Goal: Navigation & Orientation: Find specific page/section

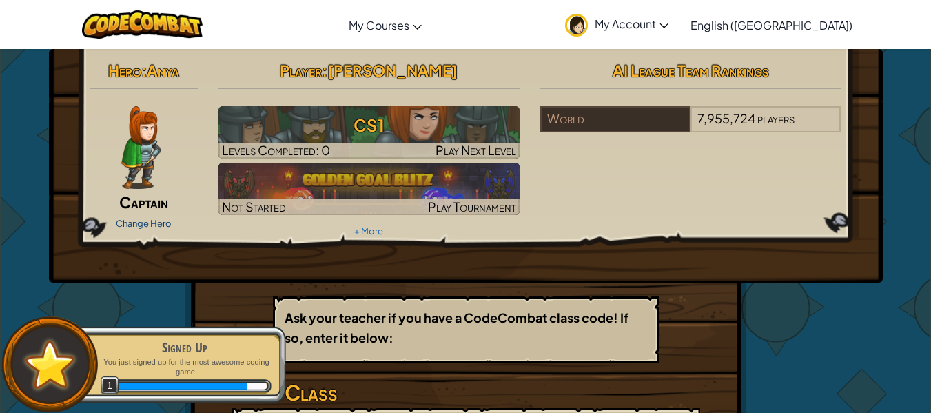
click at [136, 218] on link "Change Hero" at bounding box center [144, 223] width 56 height 11
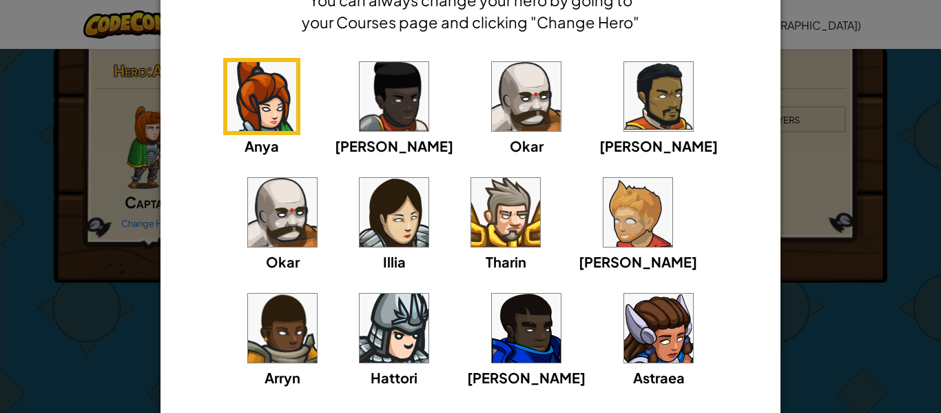
scroll to position [75, 0]
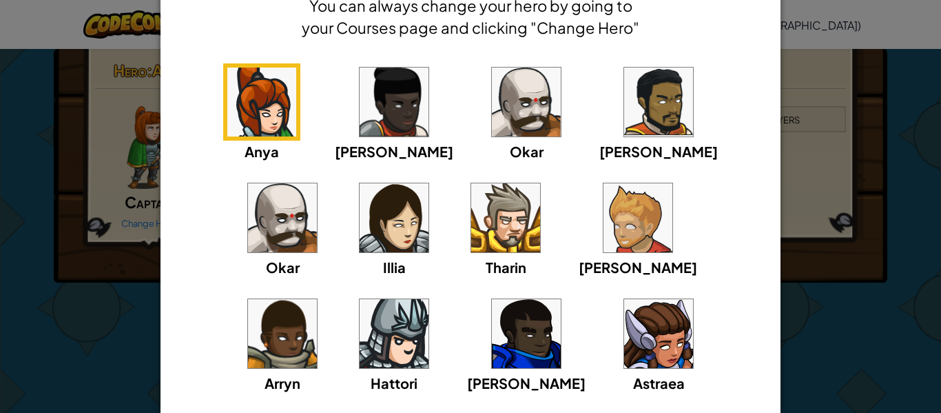
click at [360, 208] on img at bounding box center [394, 217] width 69 height 69
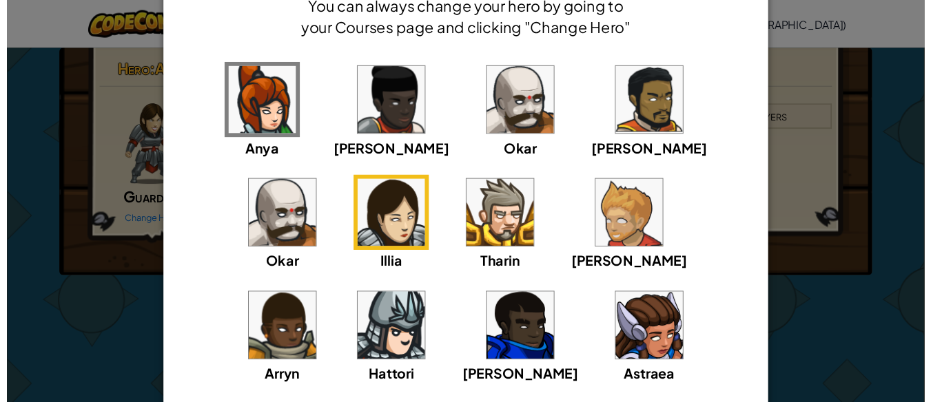
scroll to position [181, 0]
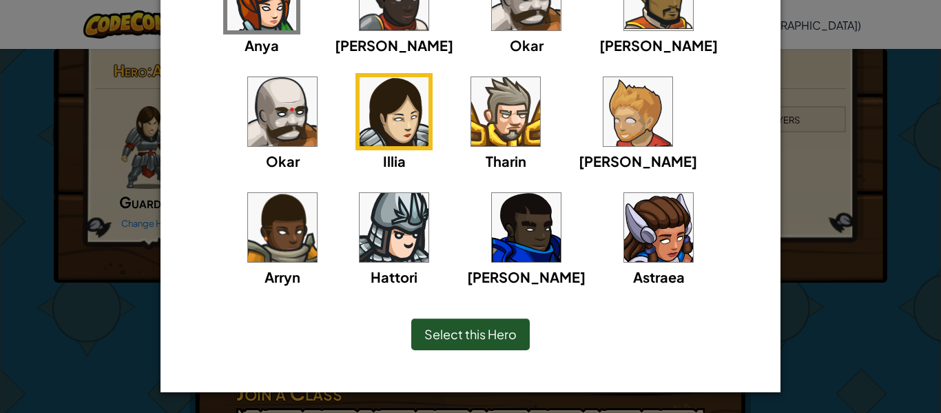
click at [459, 327] on span "Select this Hero" at bounding box center [470, 334] width 92 height 16
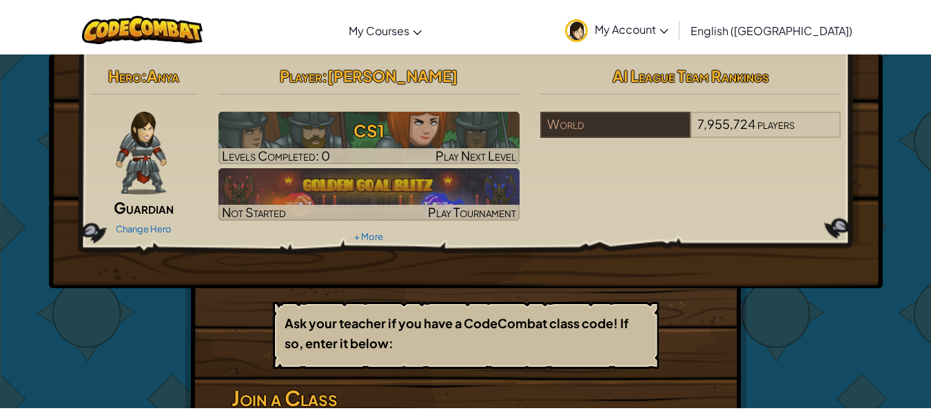
scroll to position [0, 0]
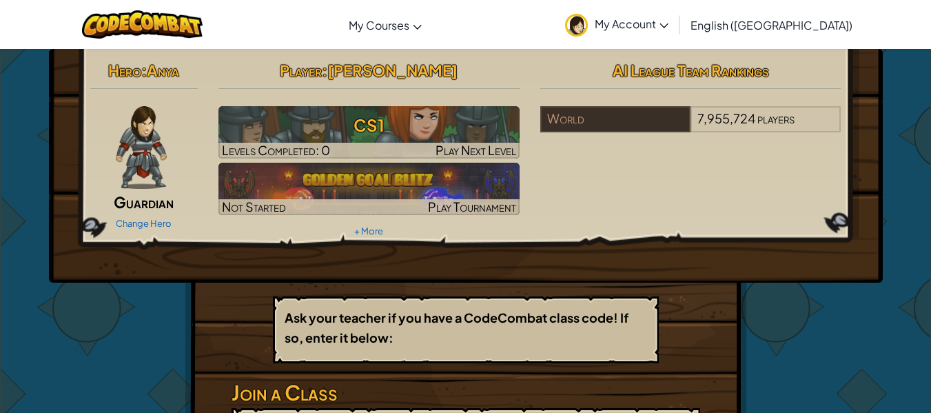
click at [588, 26] on img at bounding box center [576, 25] width 23 height 23
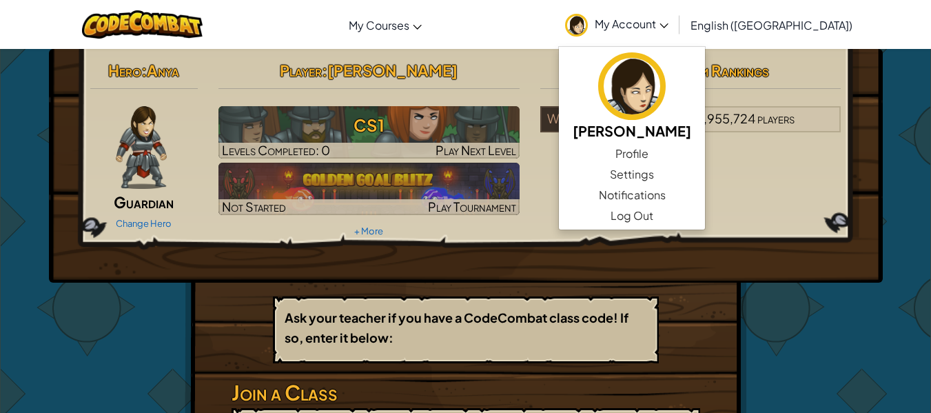
click at [668, 25] on span "My Account" at bounding box center [632, 24] width 74 height 14
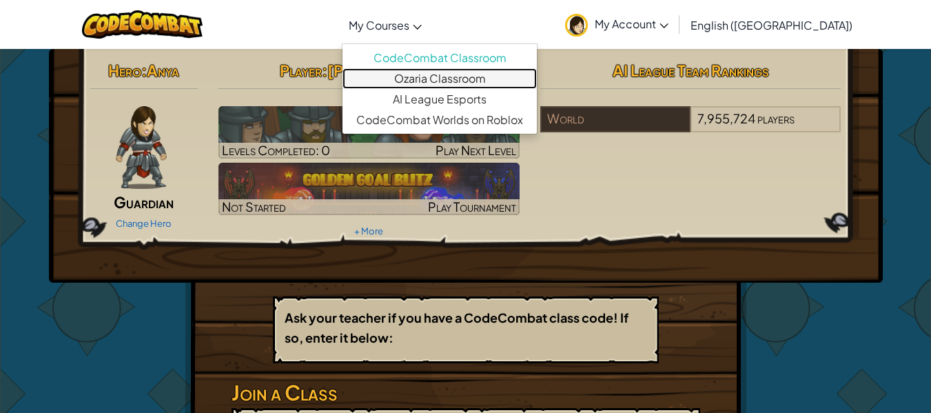
click at [463, 87] on link "Ozaria Classroom" at bounding box center [439, 78] width 194 height 21
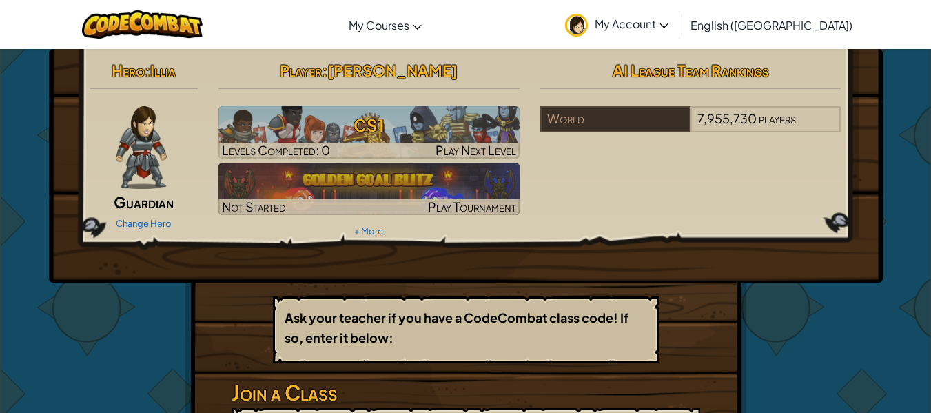
click at [675, 39] on link "My Account" at bounding box center [616, 24] width 117 height 43
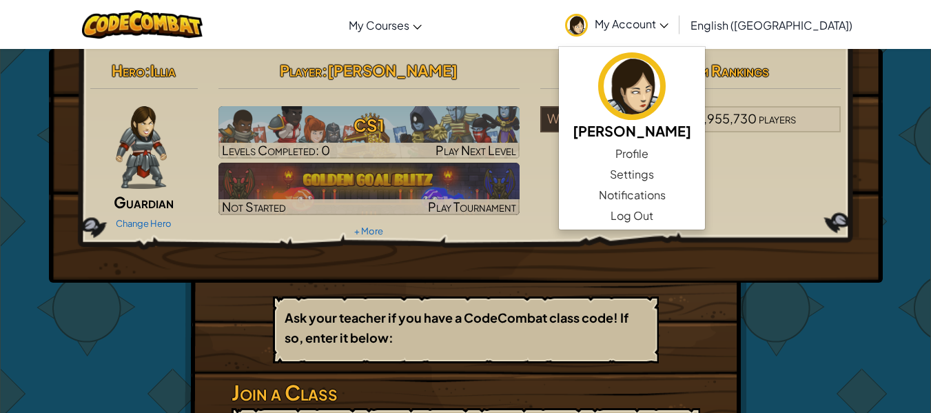
click at [675, 39] on link "My Account" at bounding box center [616, 24] width 117 height 43
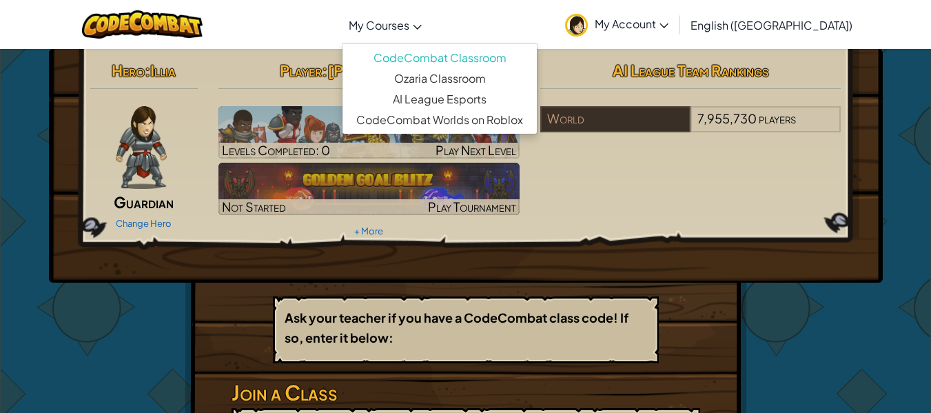
click at [409, 29] on span "My Courses" at bounding box center [379, 25] width 61 height 14
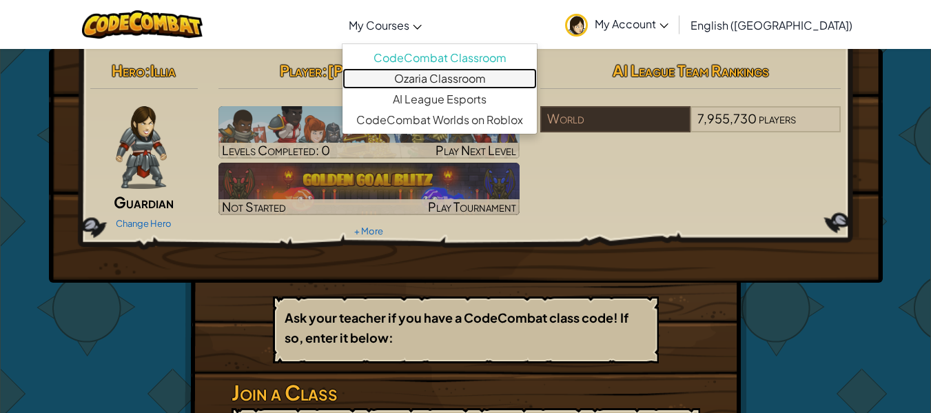
click at [426, 76] on link "Ozaria Classroom" at bounding box center [439, 78] width 194 height 21
